Goal: Information Seeking & Learning: Learn about a topic

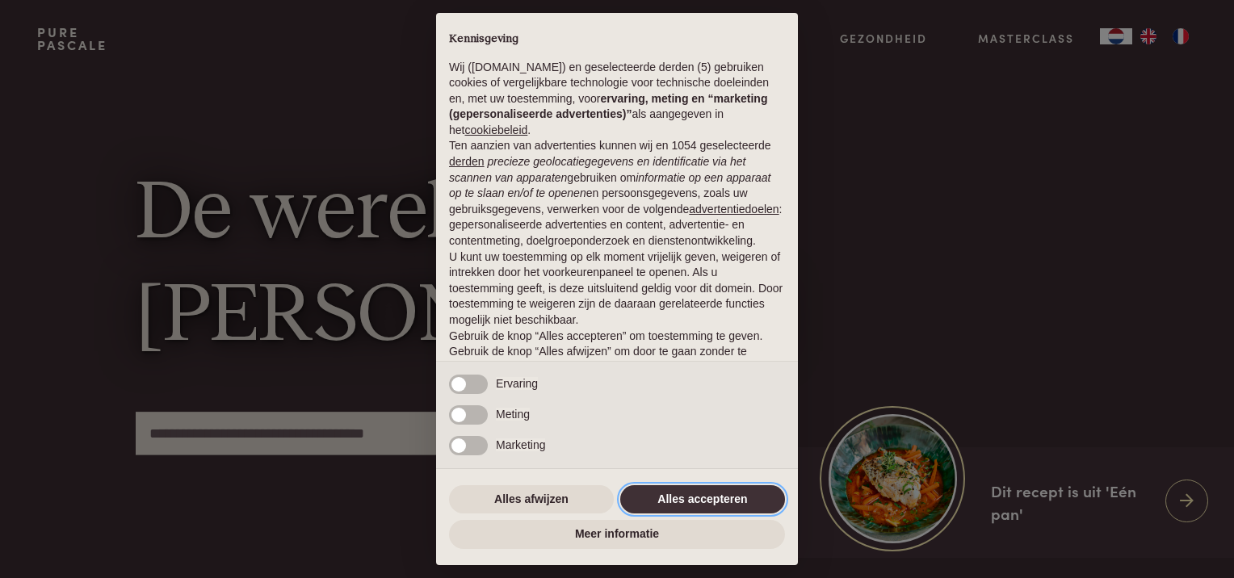
click at [690, 500] on button "Alles accepteren" at bounding box center [702, 499] width 165 height 29
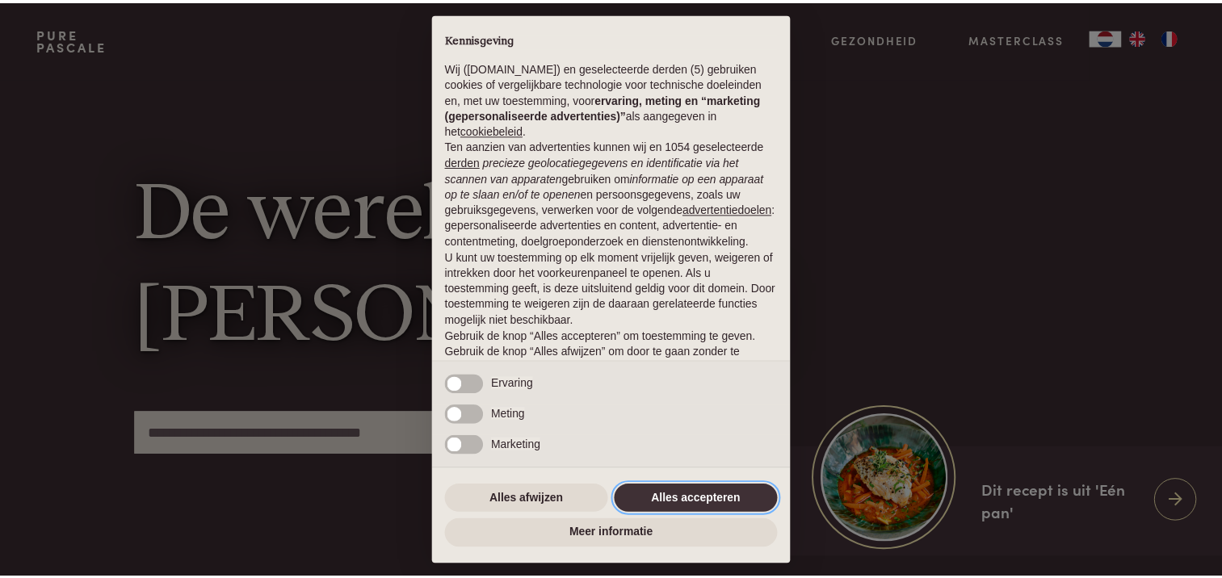
scroll to position [71, 0]
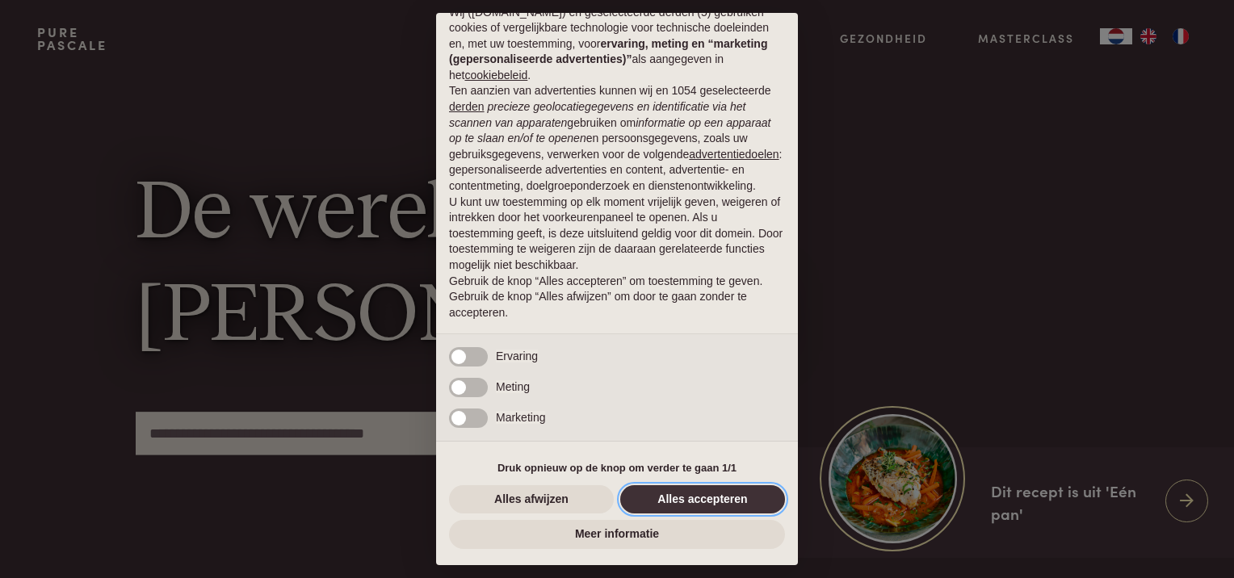
click at [700, 498] on button "Alles accepteren" at bounding box center [702, 499] width 165 height 29
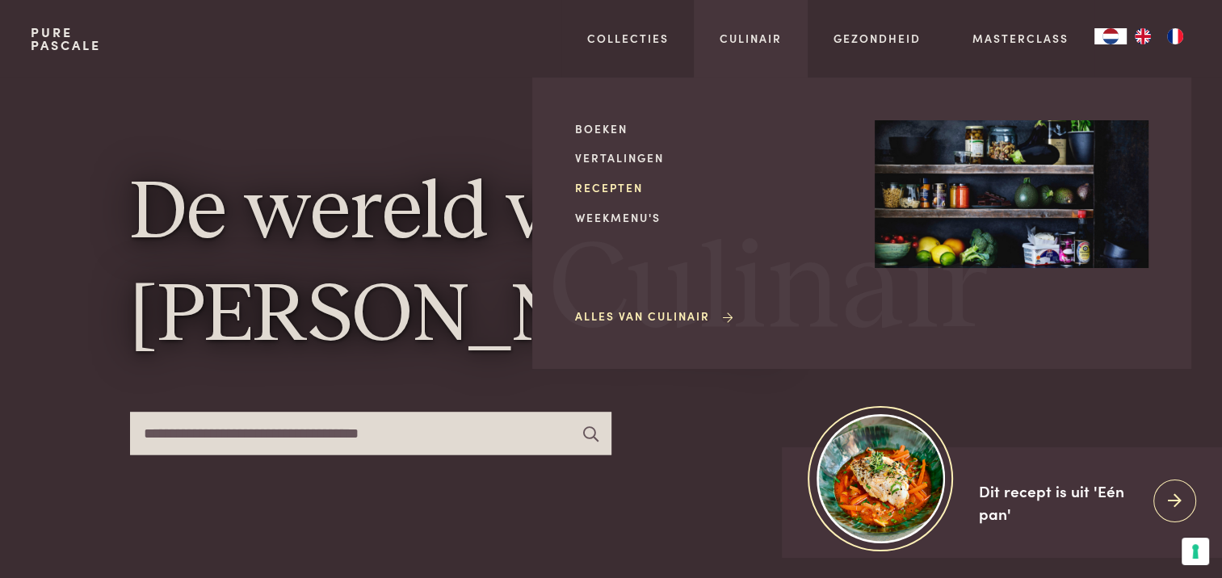
click at [608, 186] on link "Recepten" at bounding box center [712, 187] width 274 height 17
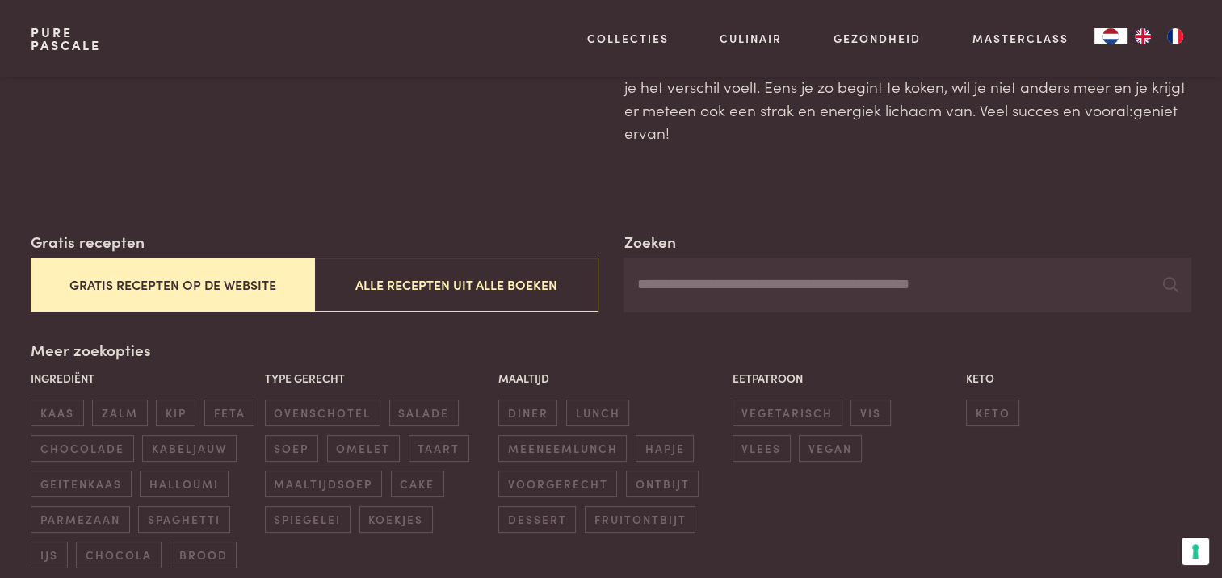
scroll to position [162, 0]
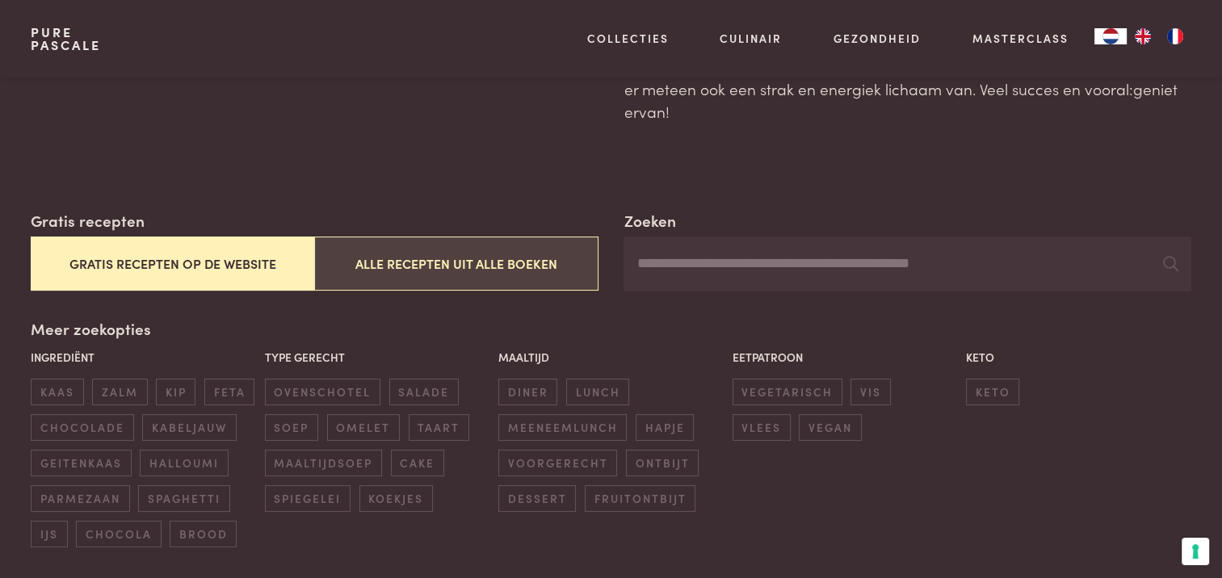
click at [388, 255] on button "Alle recepten uit alle boeken" at bounding box center [455, 264] width 283 height 54
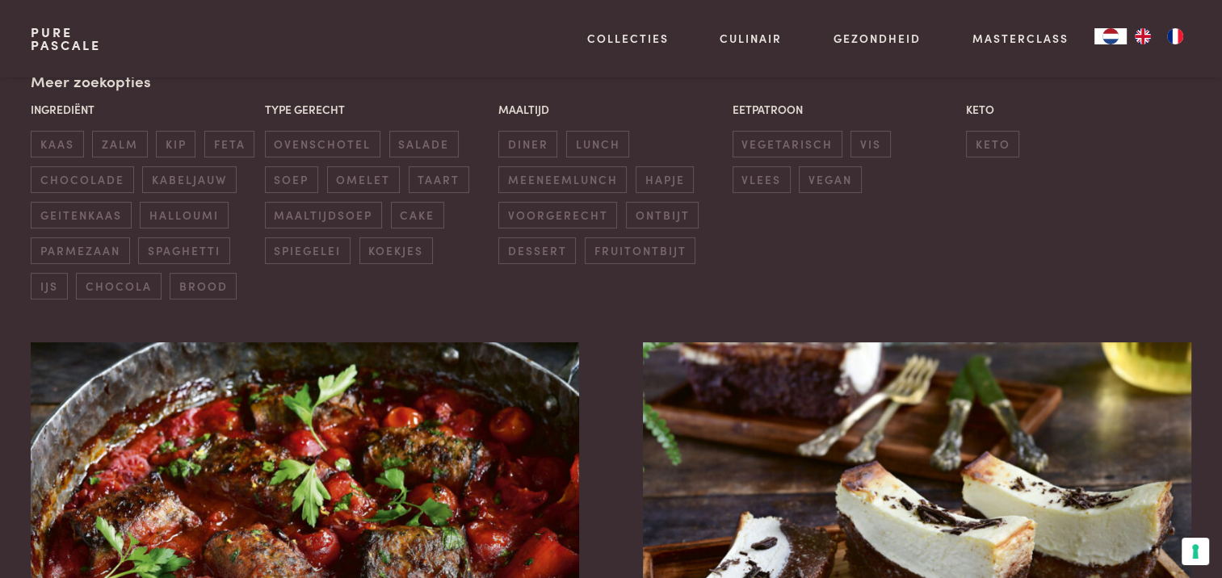
scroll to position [290, 0]
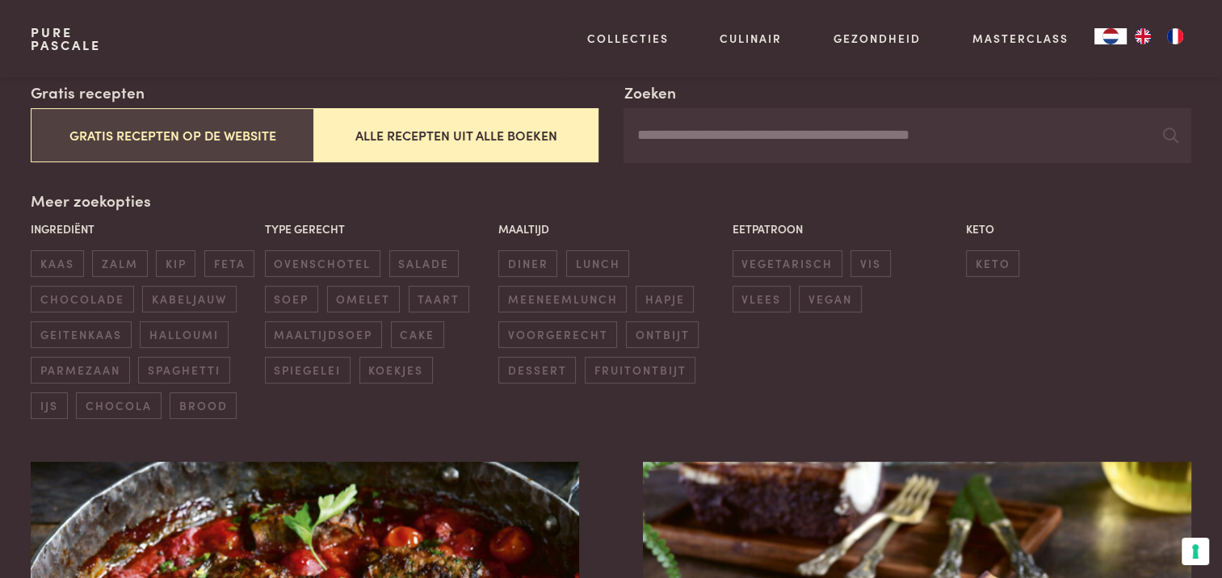
click at [110, 138] on button "Gratis recepten op de website" at bounding box center [172, 135] width 283 height 54
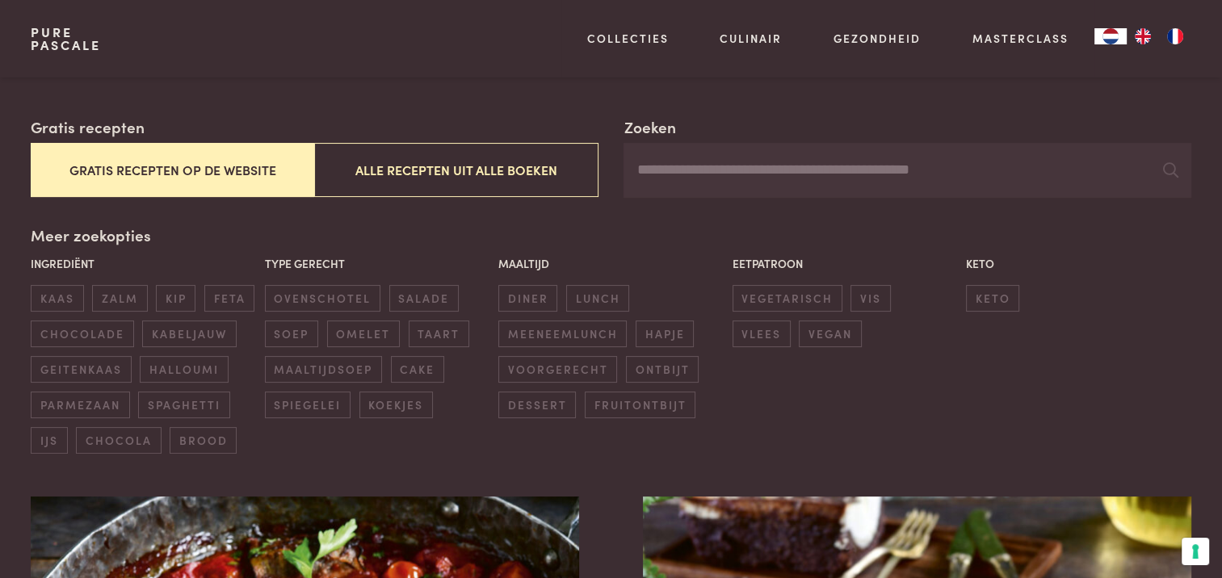
scroll to position [48, 0]
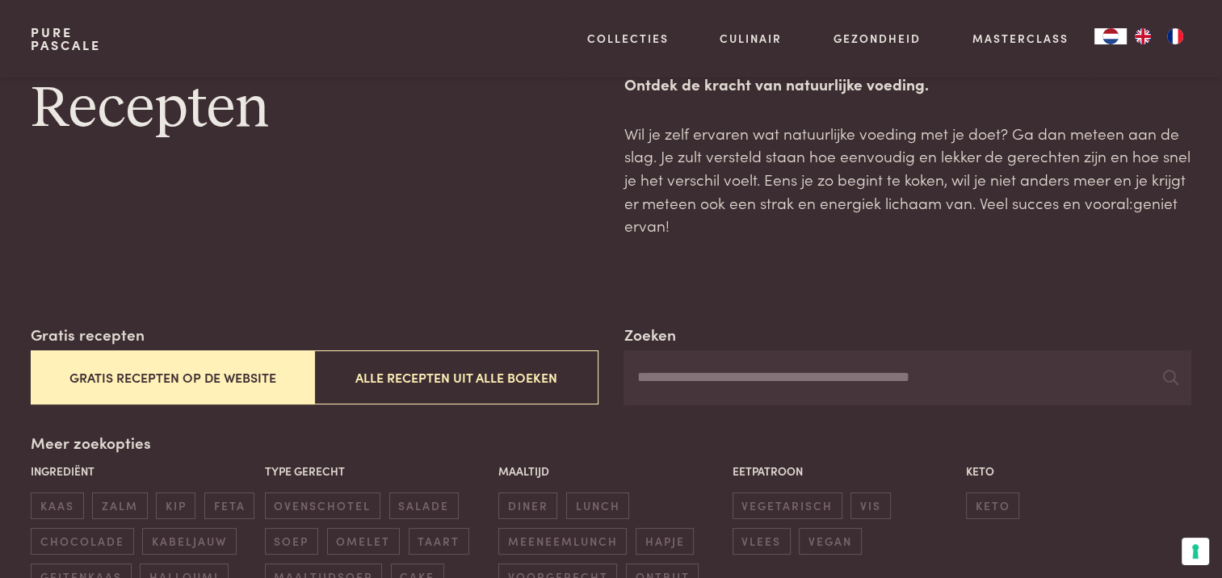
click at [728, 372] on input "Zoeken" at bounding box center [906, 377] width 567 height 55
type input "*********"
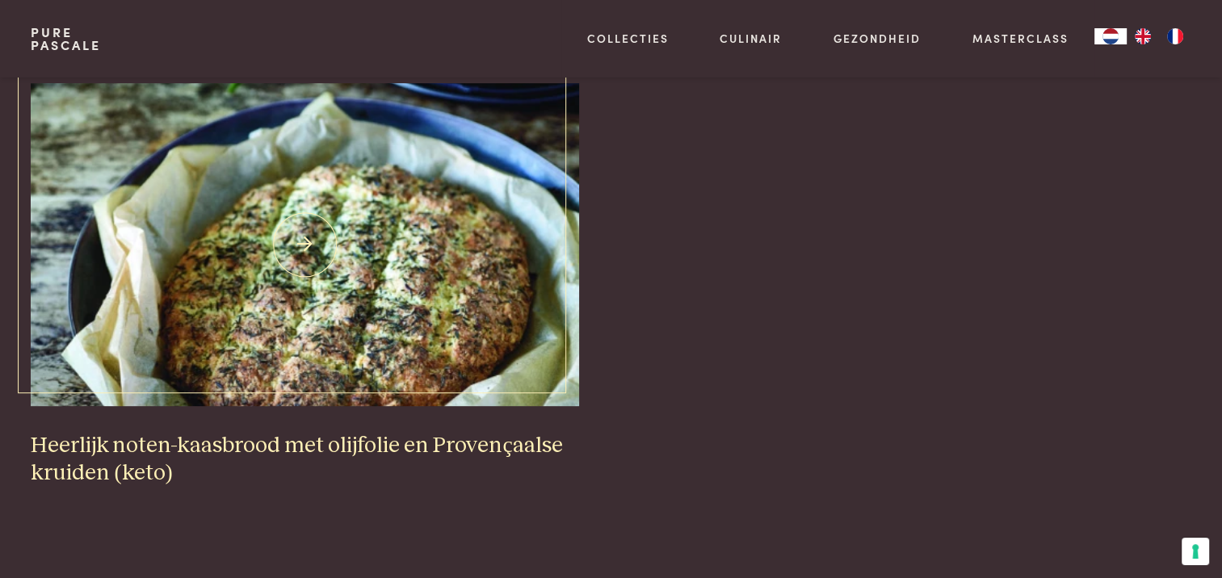
scroll to position [694, 0]
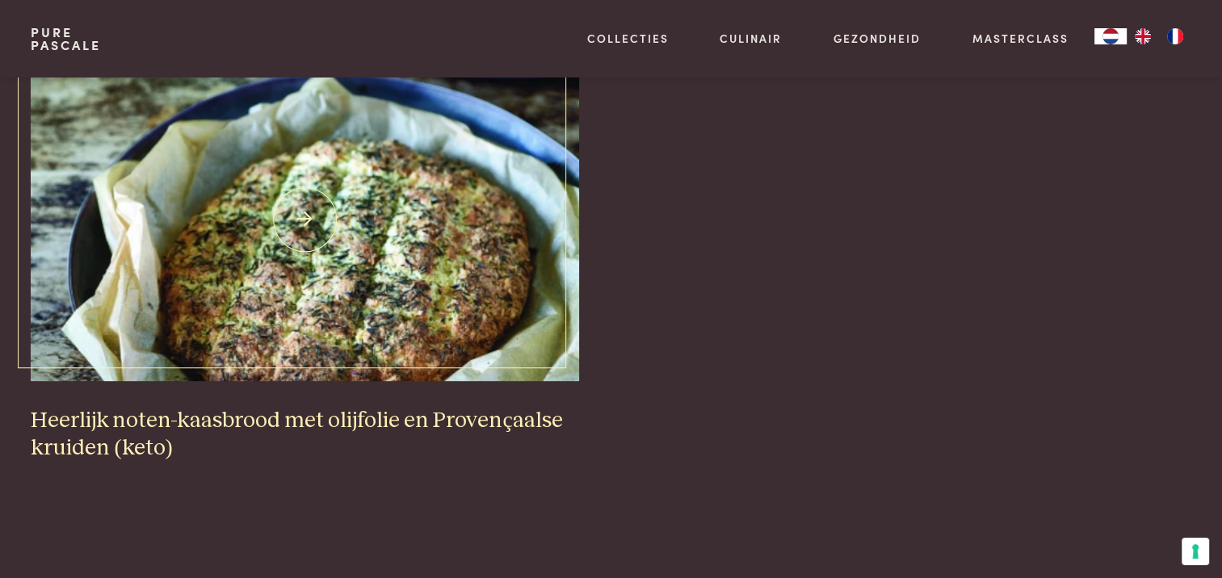
click at [357, 266] on img at bounding box center [304, 219] width 547 height 323
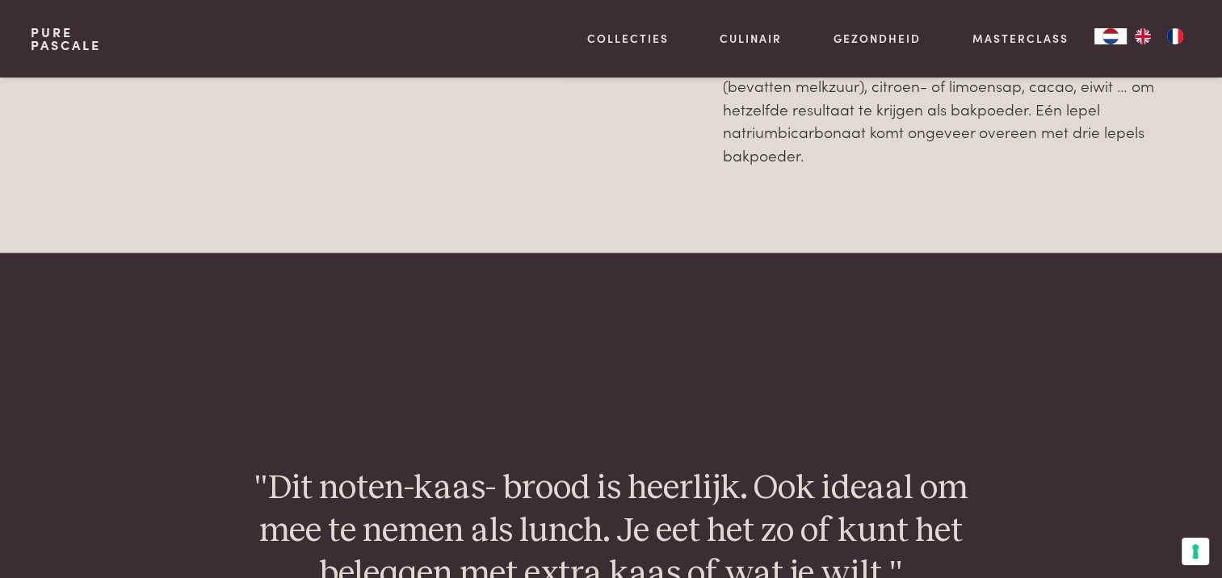
scroll to position [1938, 0]
